Goal: Task Accomplishment & Management: Use online tool/utility

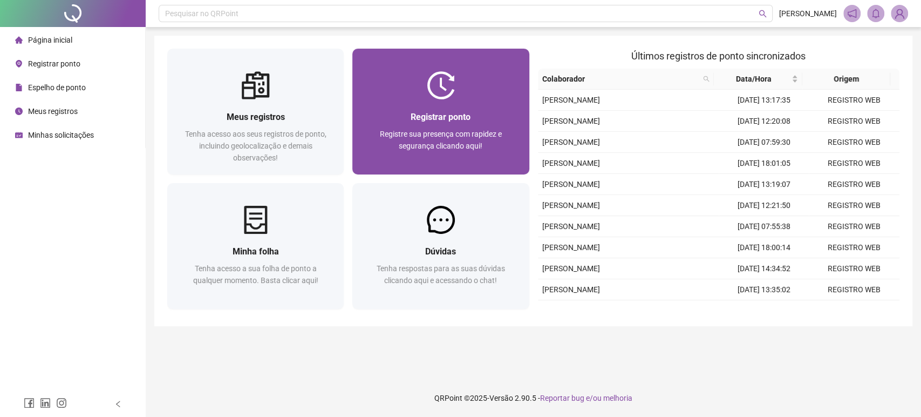
click at [506, 110] on div "Registrar ponto" at bounding box center [440, 116] width 151 height 13
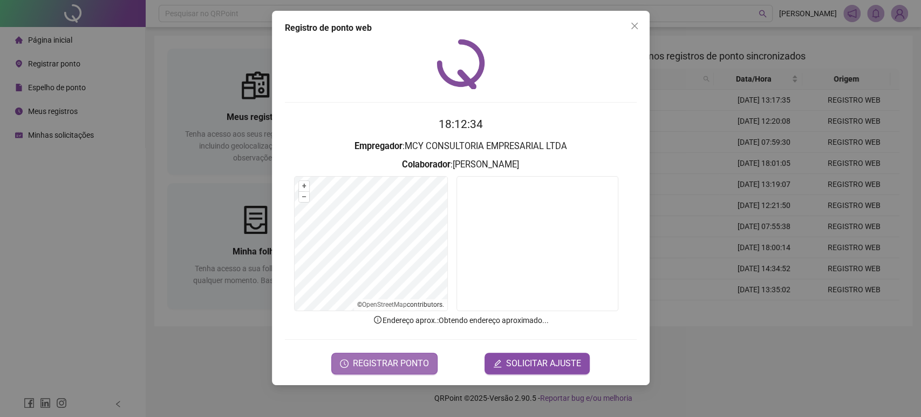
click at [416, 361] on span "REGISTRAR PONTO" at bounding box center [391, 363] width 76 height 13
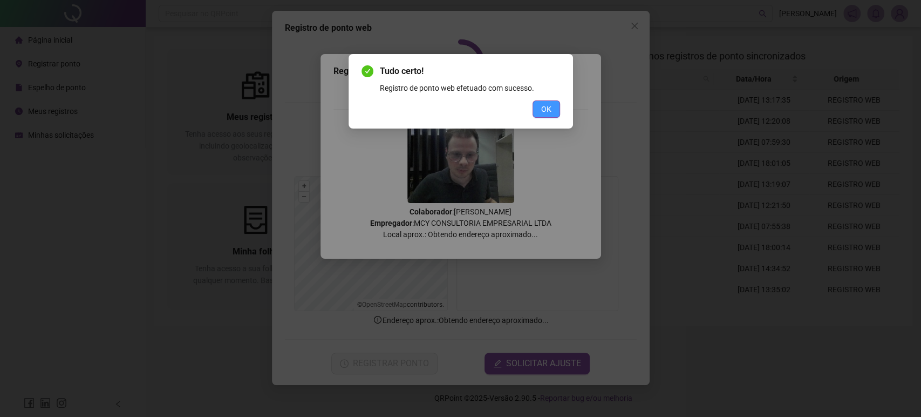
click at [553, 108] on button "OK" at bounding box center [547, 108] width 28 height 17
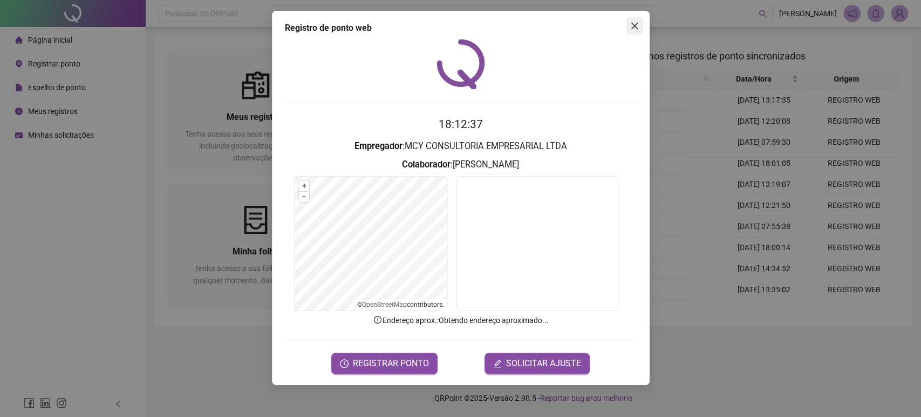
click at [633, 26] on icon "close" at bounding box center [634, 26] width 9 height 9
